Goal: Task Accomplishment & Management: Complete application form

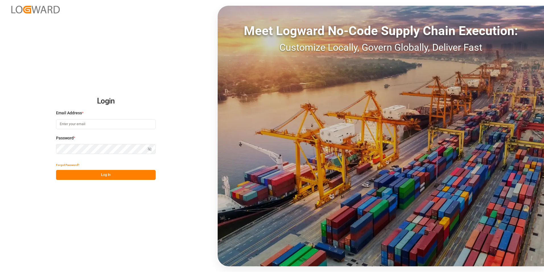
click at [119, 124] on input at bounding box center [106, 124] width 100 height 10
paste input "[EMAIL_ADDRESS][PERSON_NAME][DOMAIN_NAME]"
type input "[EMAIL_ADDRESS][PERSON_NAME][DOMAIN_NAME]"
click at [149, 147] on icon "button" at bounding box center [150, 149] width 4 height 4
click at [144, 149] on button "Hide password" at bounding box center [150, 149] width 12 height 10
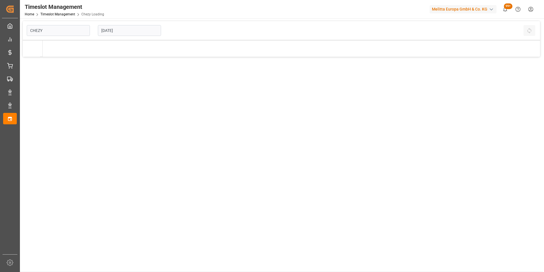
type input "Chezy Loading"
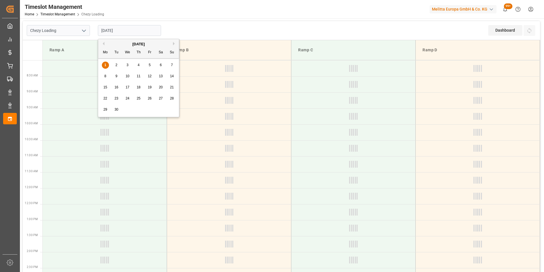
click at [116, 34] on input "[DATE]" at bounding box center [129, 30] width 63 height 11
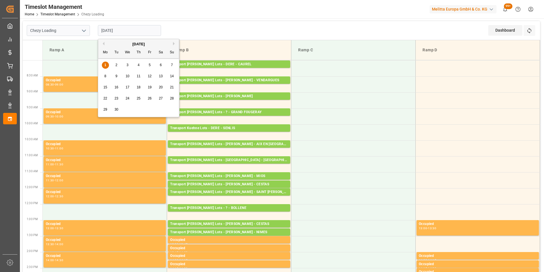
click at [104, 43] on button "Previous Month" at bounding box center [102, 43] width 3 height 3
click at [150, 110] on span "29" at bounding box center [150, 109] width 4 height 4
type input "[DATE]"
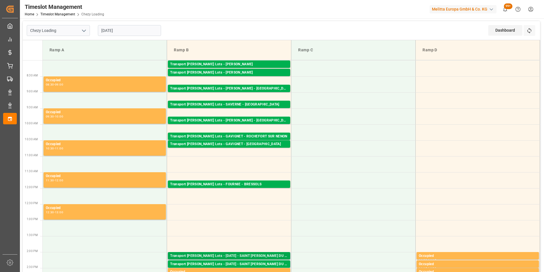
click at [265, 256] on div "Transport [PERSON_NAME] Lots - [DATE] - SAINT [PERSON_NAME] DU CRAU" at bounding box center [229, 256] width 118 height 6
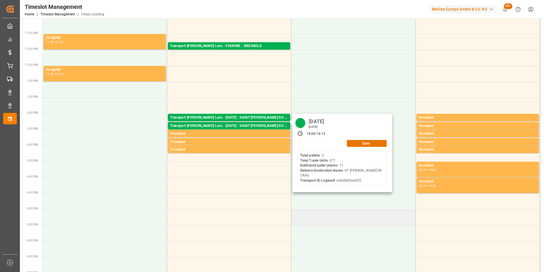
scroll to position [142, 0]
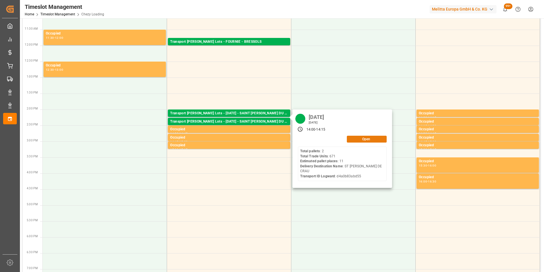
click at [363, 138] on button "Open" at bounding box center [367, 138] width 40 height 7
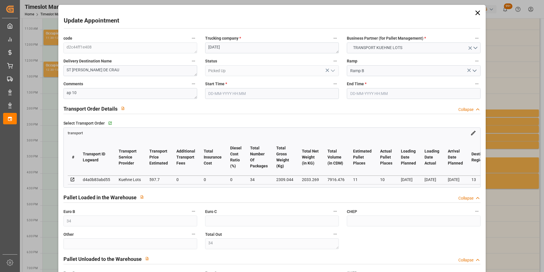
type input "34"
type input "11"
type input "10"
type input "597.7"
type input "0"
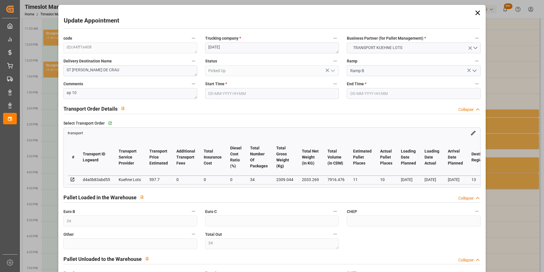
type input "0"
type input "597.7"
type input "0"
type input "34"
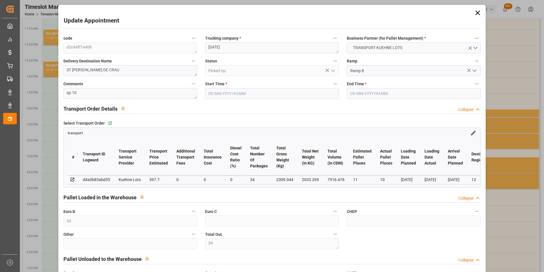
type input "2033.269"
type input "3403.876"
type input "7916.476"
type input "13"
type input "2"
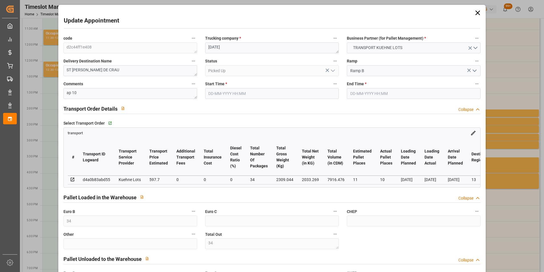
type input "671"
type input "34"
type input "101"
type input "2309.044"
type input "0"
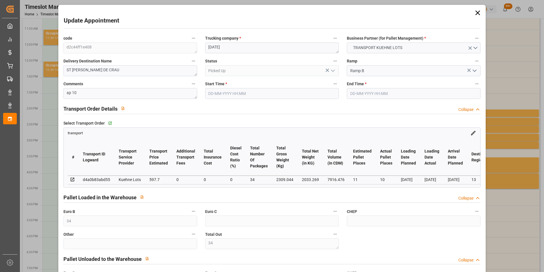
type input "10767.6795"
type input "0"
type input "21"
type input "80"
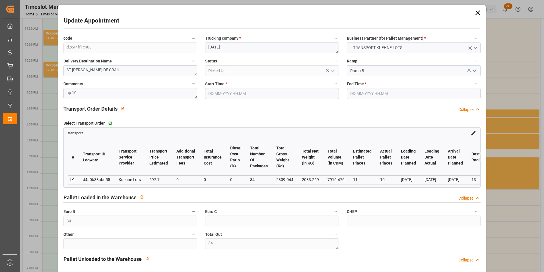
type input "[DATE] 14:00"
type input "[DATE] 14:15"
type input "[DATE] 15:06"
type input "[DATE] 12:19"
type input "[DATE]"
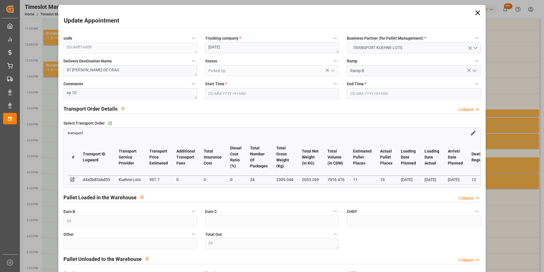
type input "[DATE]"
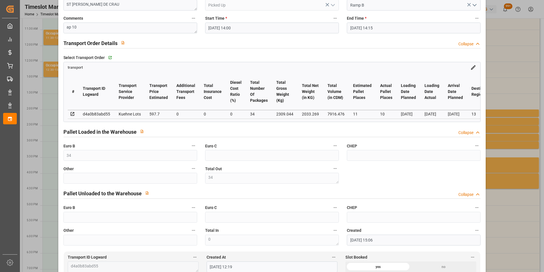
scroll to position [85, 0]
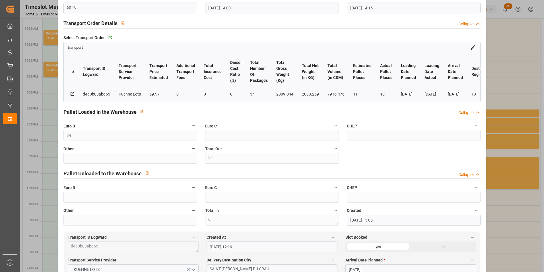
click at [491, 156] on div "Update Appointment code d2c44ff1e408 Trucking company * [DATE] Business Partner…" at bounding box center [272, 136] width 544 height 272
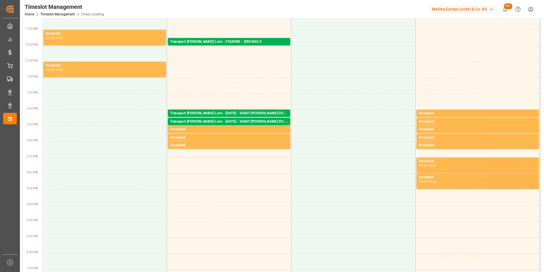
scroll to position [74, 0]
click at [285, 123] on div "Transport [PERSON_NAME] Lots - [DATE] - SAINT [PERSON_NAME] DU CRAU" at bounding box center [229, 122] width 118 height 6
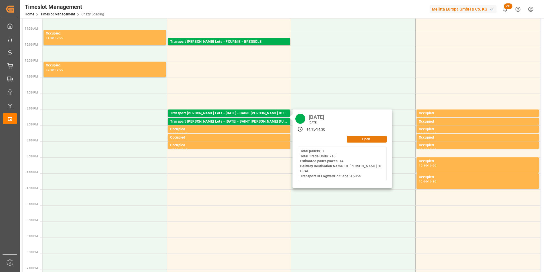
click at [356, 136] on button "Open" at bounding box center [367, 138] width 40 height 7
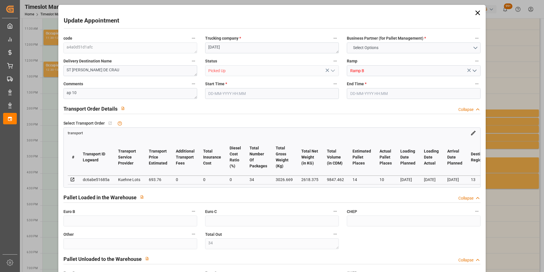
type input "34"
type input "14"
type input "10"
type input "693.76"
type input "0"
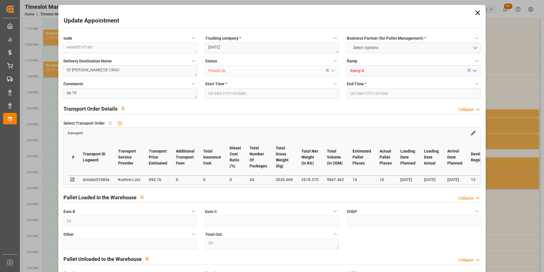
type input "0"
type input "693.76"
type input "0"
type input "34"
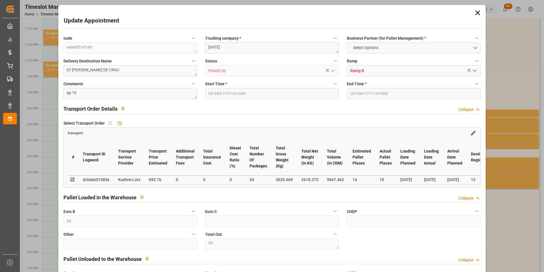
type input "2618.375"
type input "4305.709"
type input "9847.462"
type input "13"
type input "3"
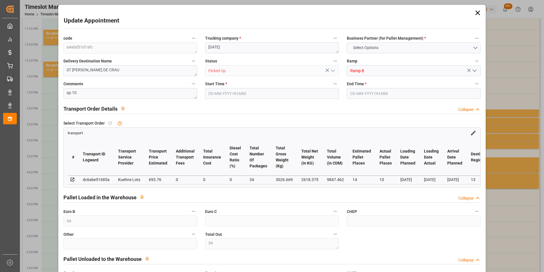
type input "716"
type input "34"
type input "101"
type input "3026.669"
type input "0"
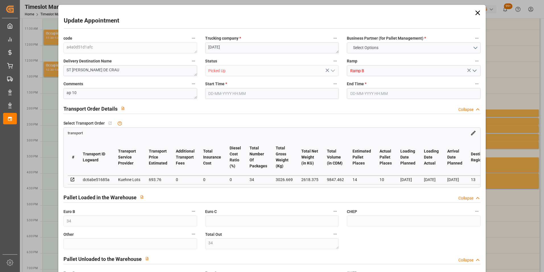
type input "10767.6795"
type input "0"
type input "21"
type input "80"
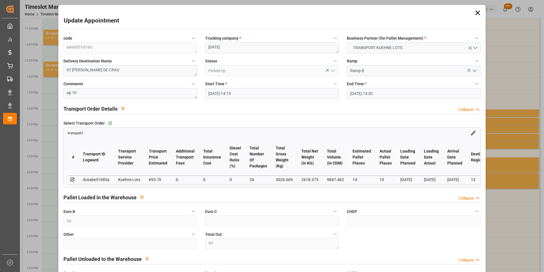
type input "[DATE] 14:15"
type input "[DATE] 14:30"
type input "[DATE] 15:07"
type input "[DATE] 11:26"
type input "[DATE]"
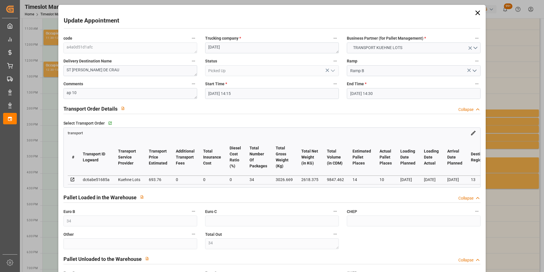
type input "[DATE]"
click at [500, 80] on div "Update Appointment code a4a0d51d1afc Trucking company * [DATE] Business Partner…" at bounding box center [272, 136] width 544 height 272
